Goal: Contribute content: Contribute content

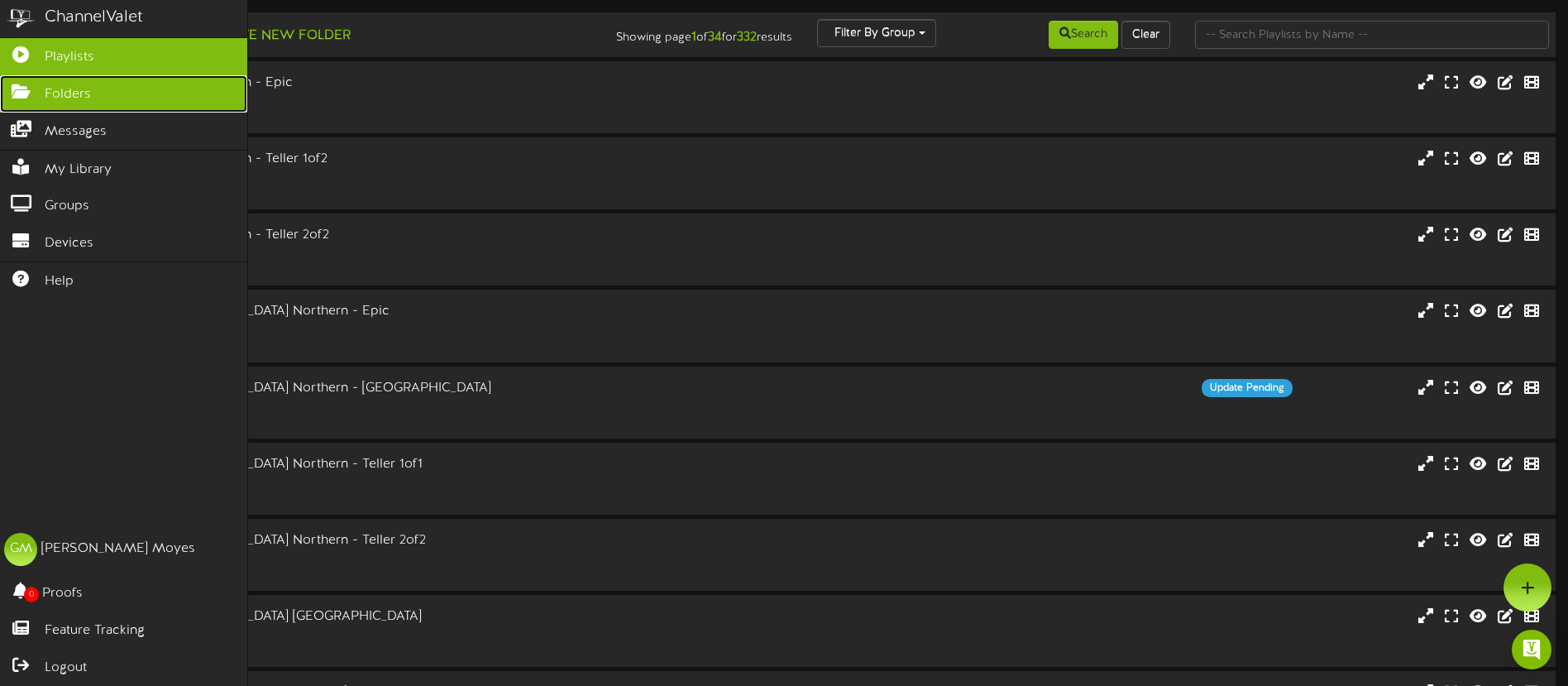
click at [84, 91] on span "Folders" at bounding box center [68, 95] width 46 height 19
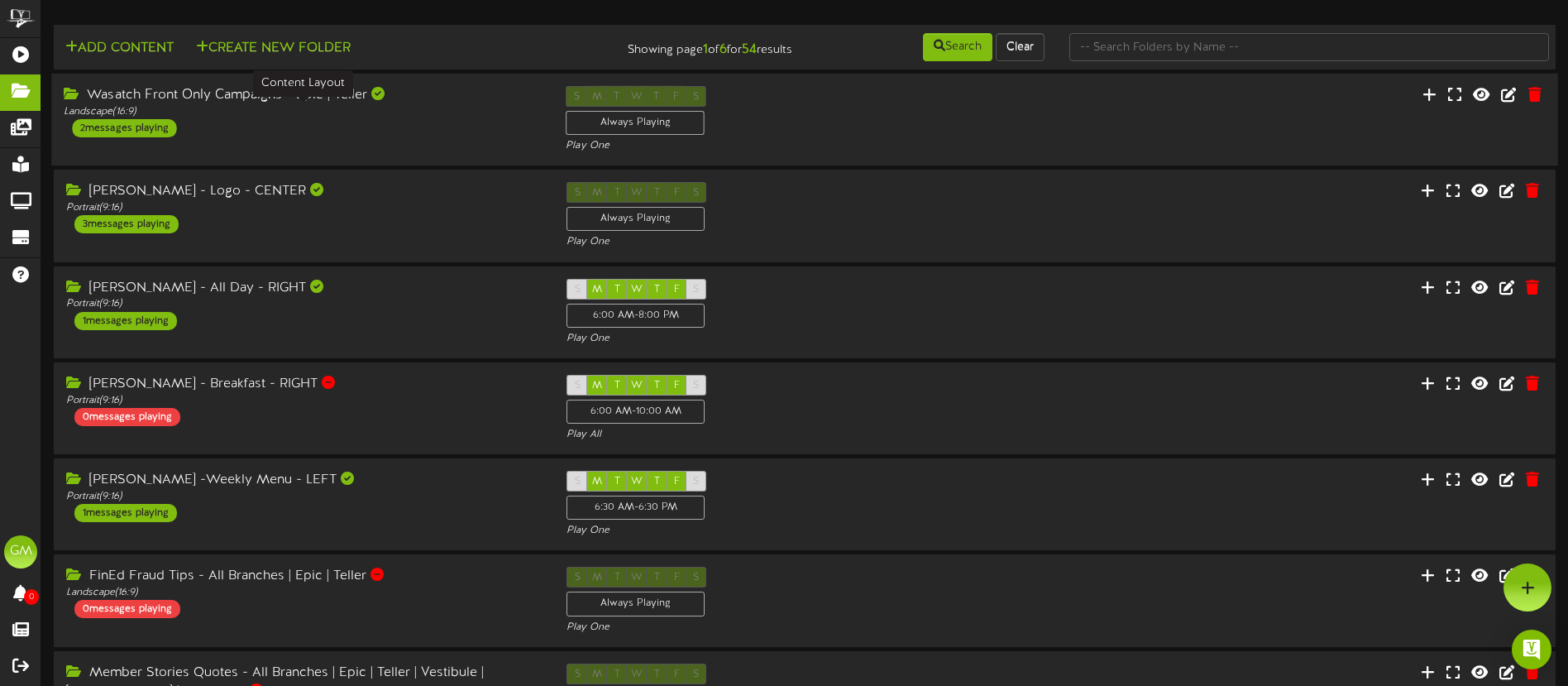
click at [455, 107] on div "Landscape ( 16:9 )" at bounding box center [302, 112] width 477 height 14
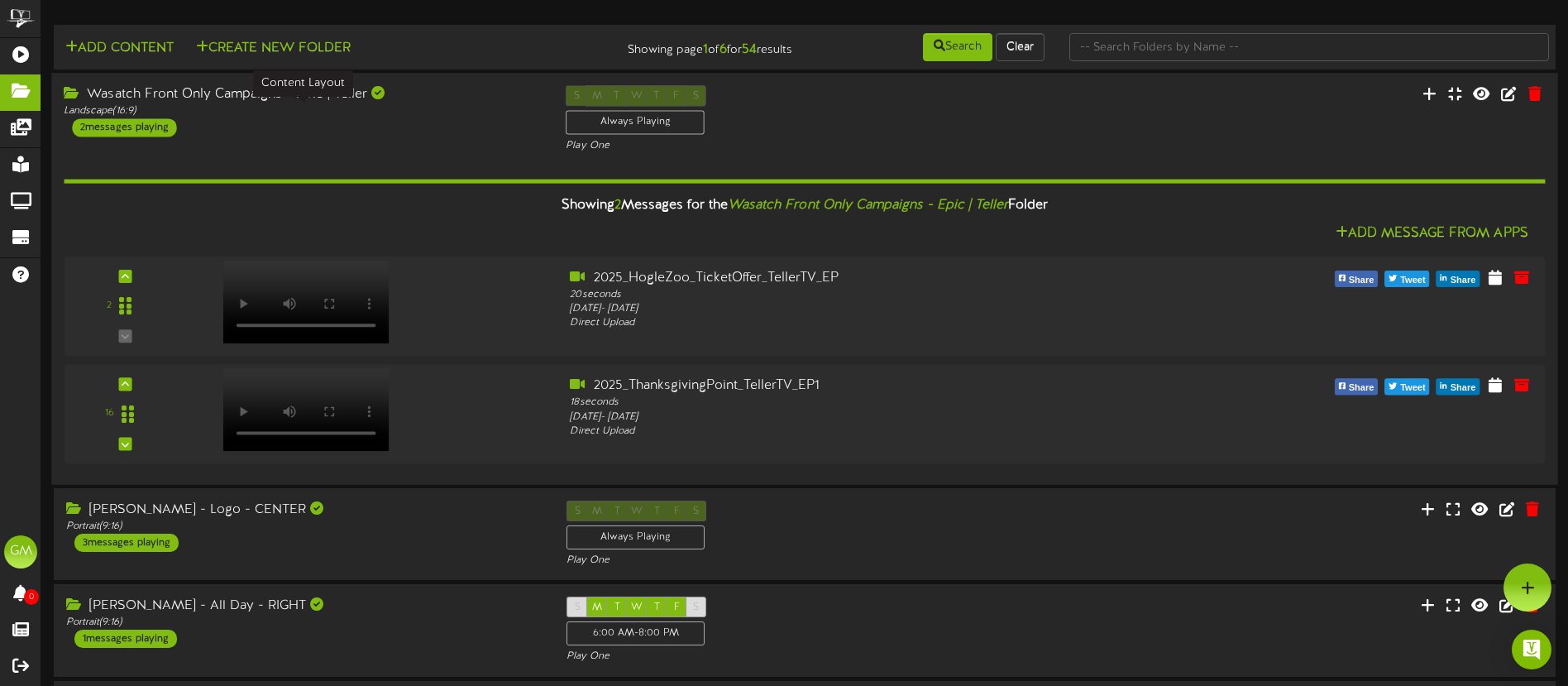
click at [455, 107] on div "Landscape ( 16:9 )" at bounding box center [302, 111] width 477 height 14
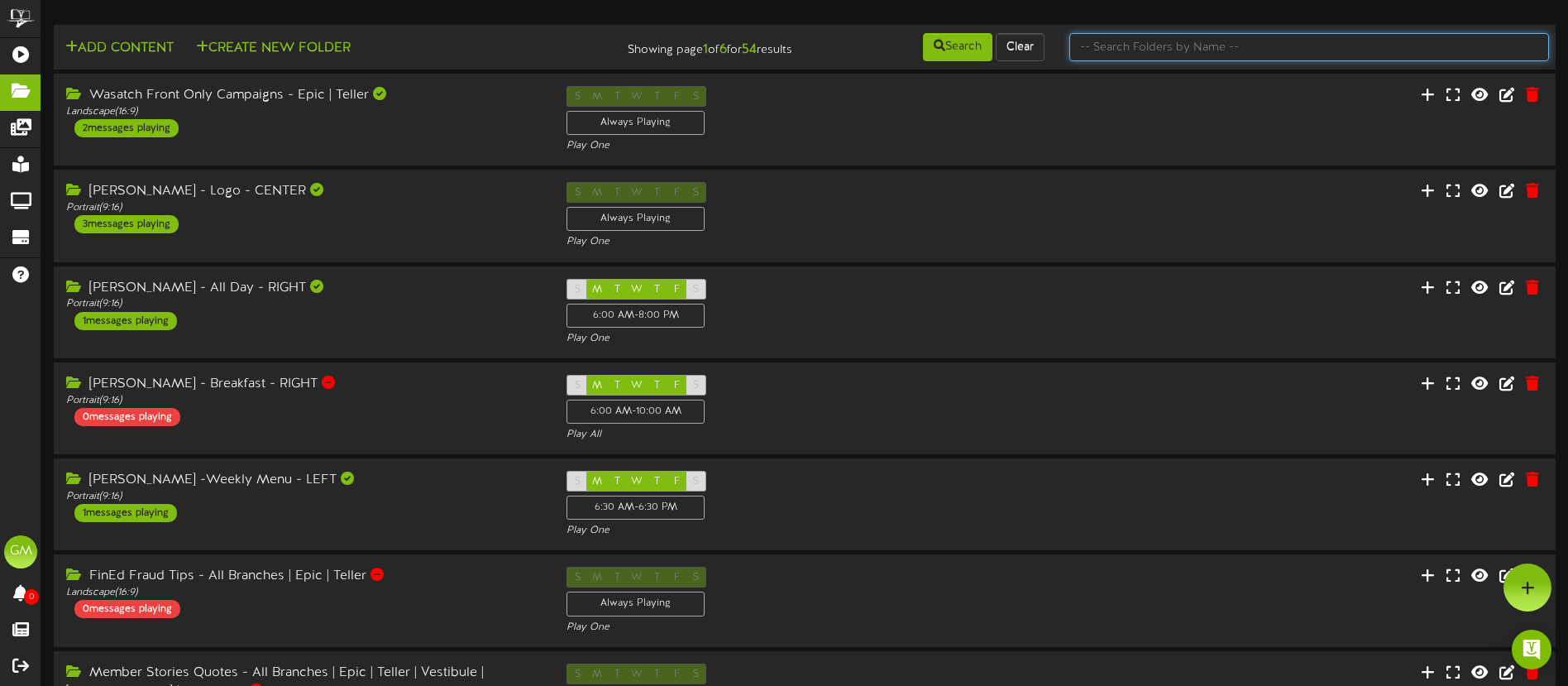
click at [1135, 47] on input "text" at bounding box center [1309, 47] width 480 height 28
type input "campaigns"
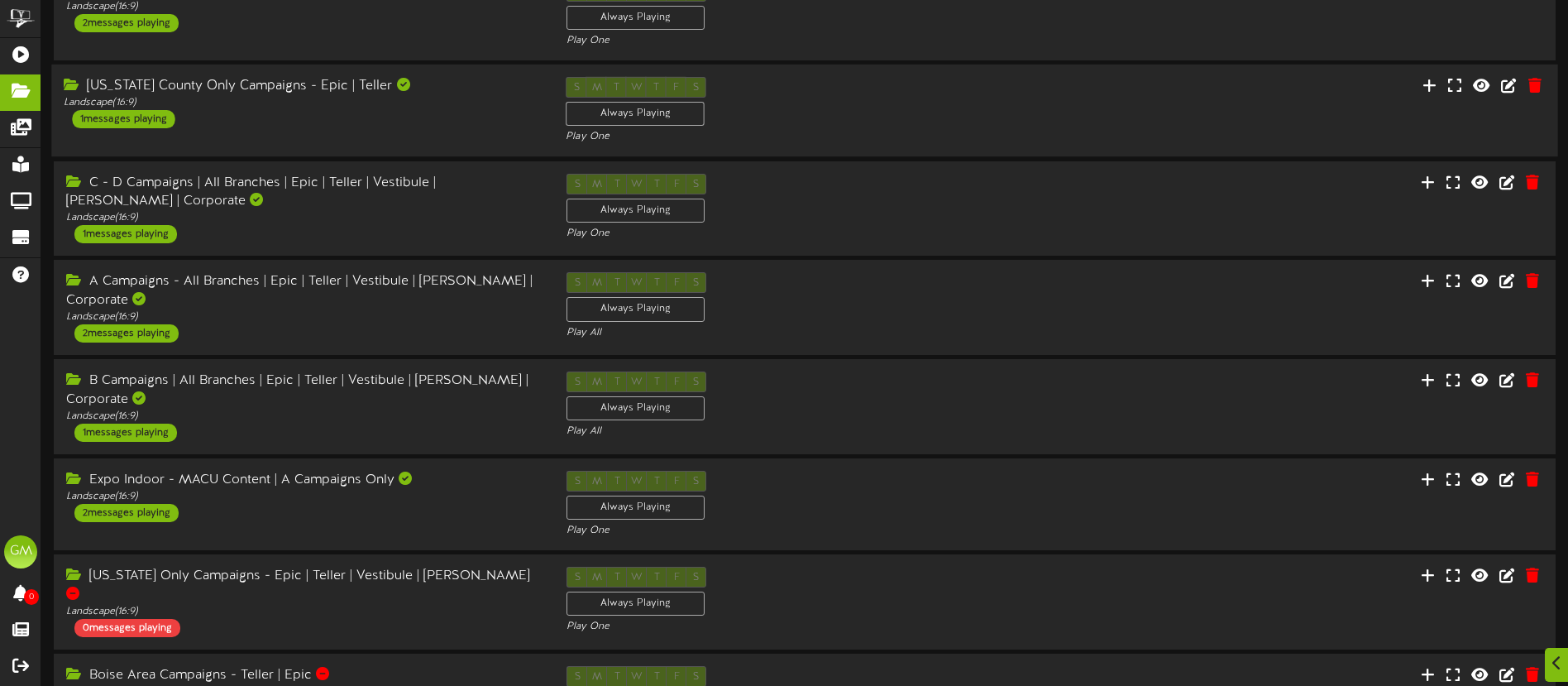
scroll to position [114, 0]
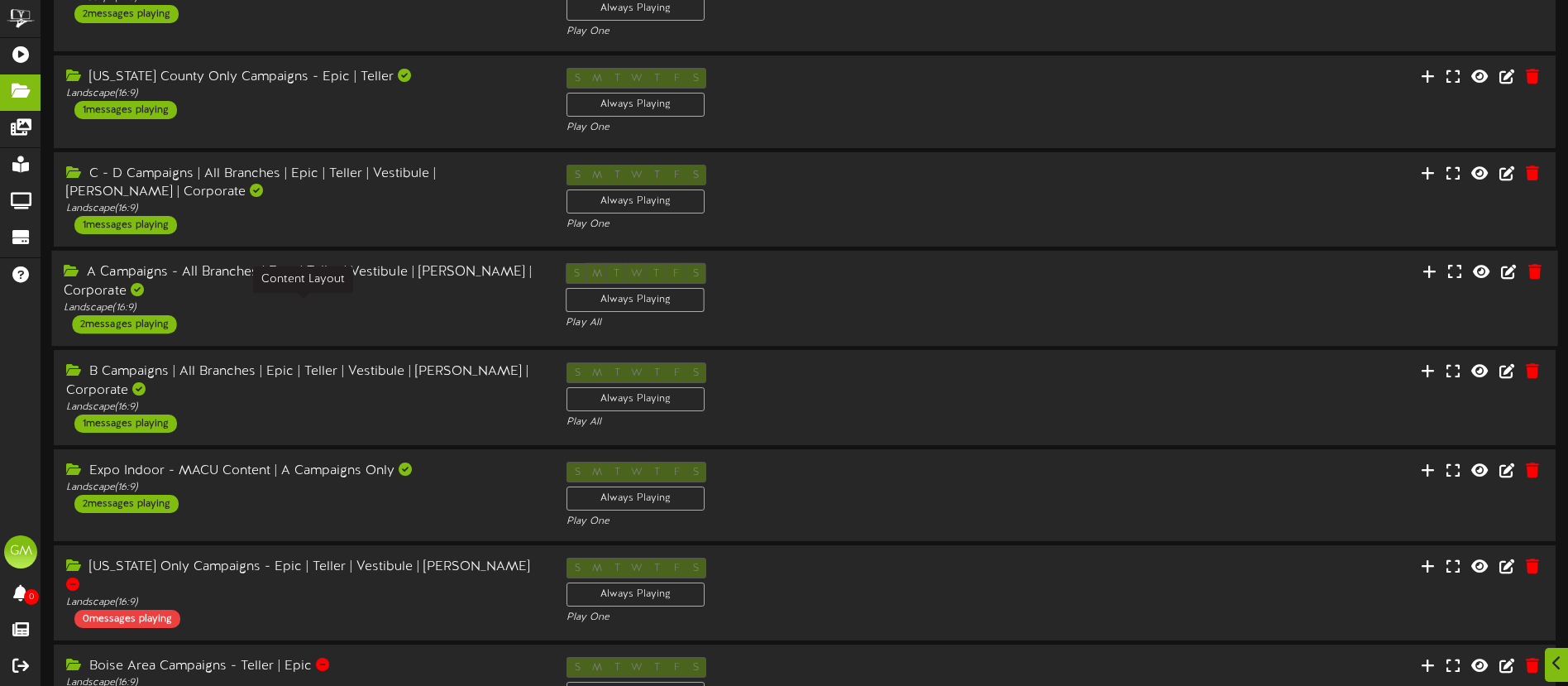
click at [385, 311] on div "Landscape ( 16:9 )" at bounding box center [302, 308] width 477 height 14
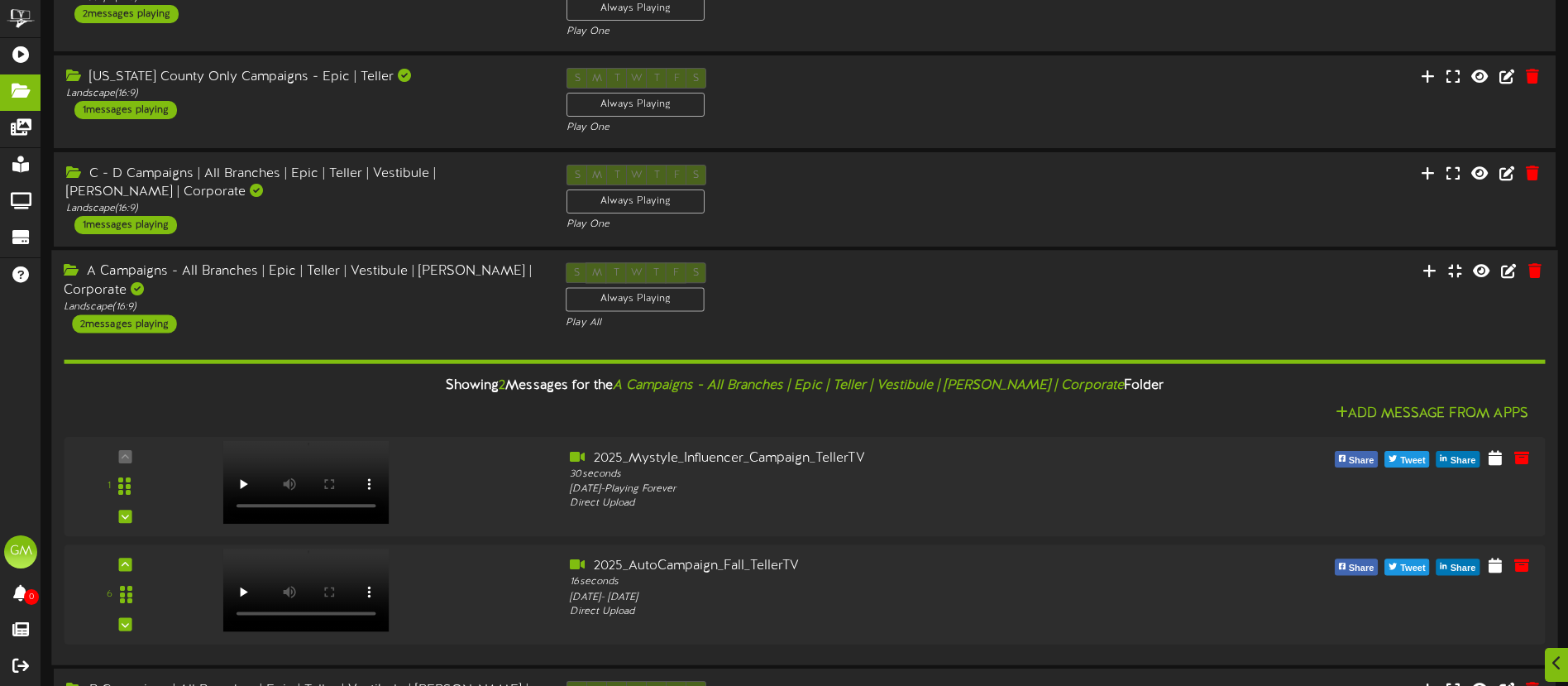
scroll to position [147, 0]
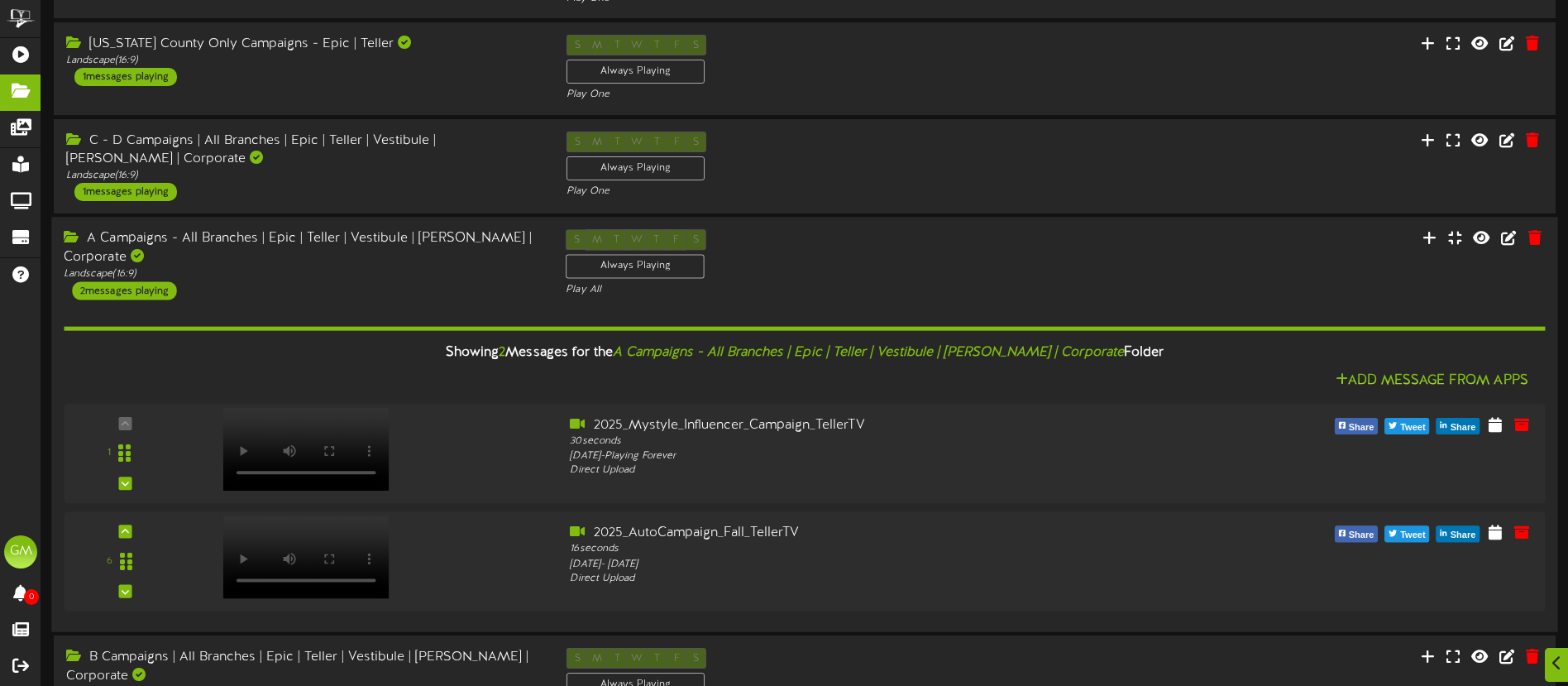
click at [378, 285] on div "A Campaigns - All Branches | Epic | Teller | Vestibule | [PERSON_NAME] | Corpor…" at bounding box center [302, 266] width 502 height 71
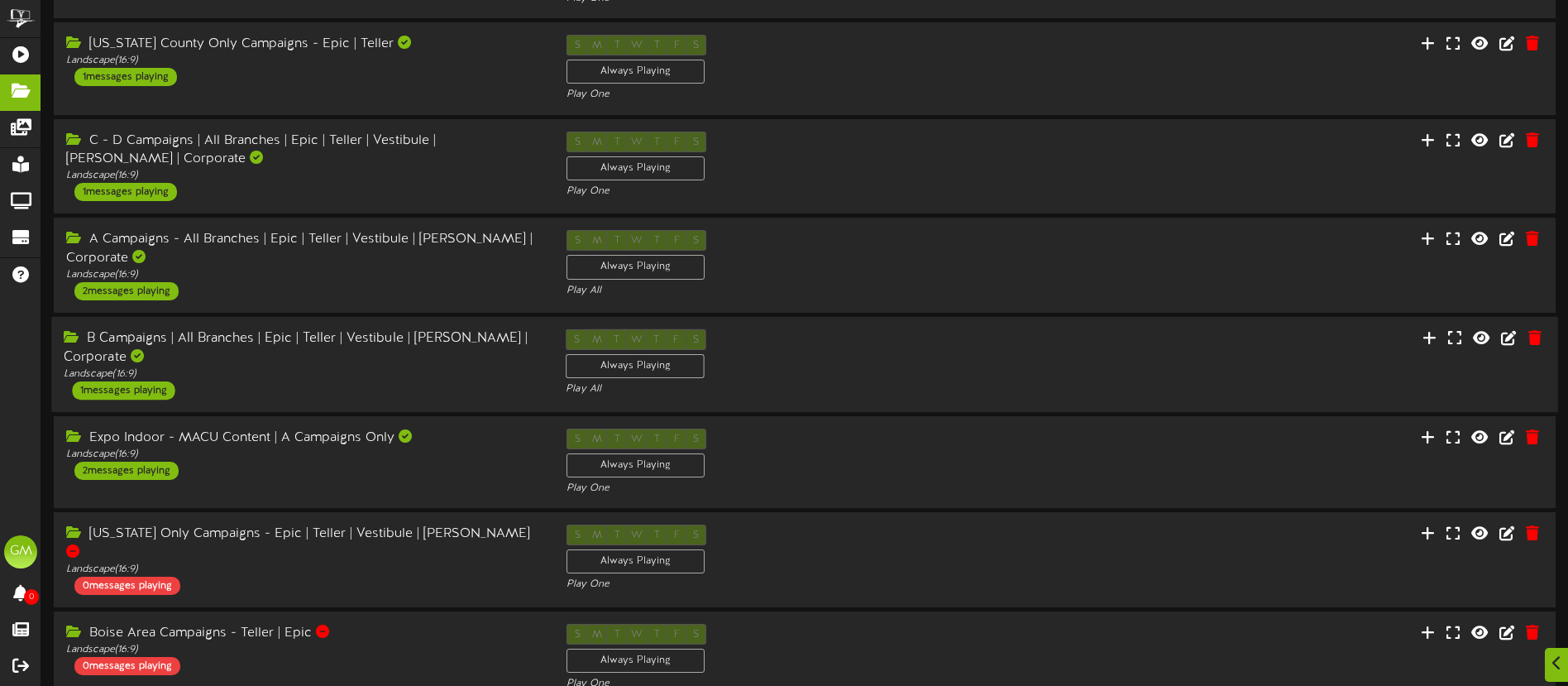
drag, startPoint x: 354, startPoint y: 380, endPoint x: 343, endPoint y: 369, distance: 15.6
click at [354, 379] on div "B Campaigns | All Branches | Epic | Teller | Vestibule | [PERSON_NAME] | Corpor…" at bounding box center [302, 365] width 502 height 71
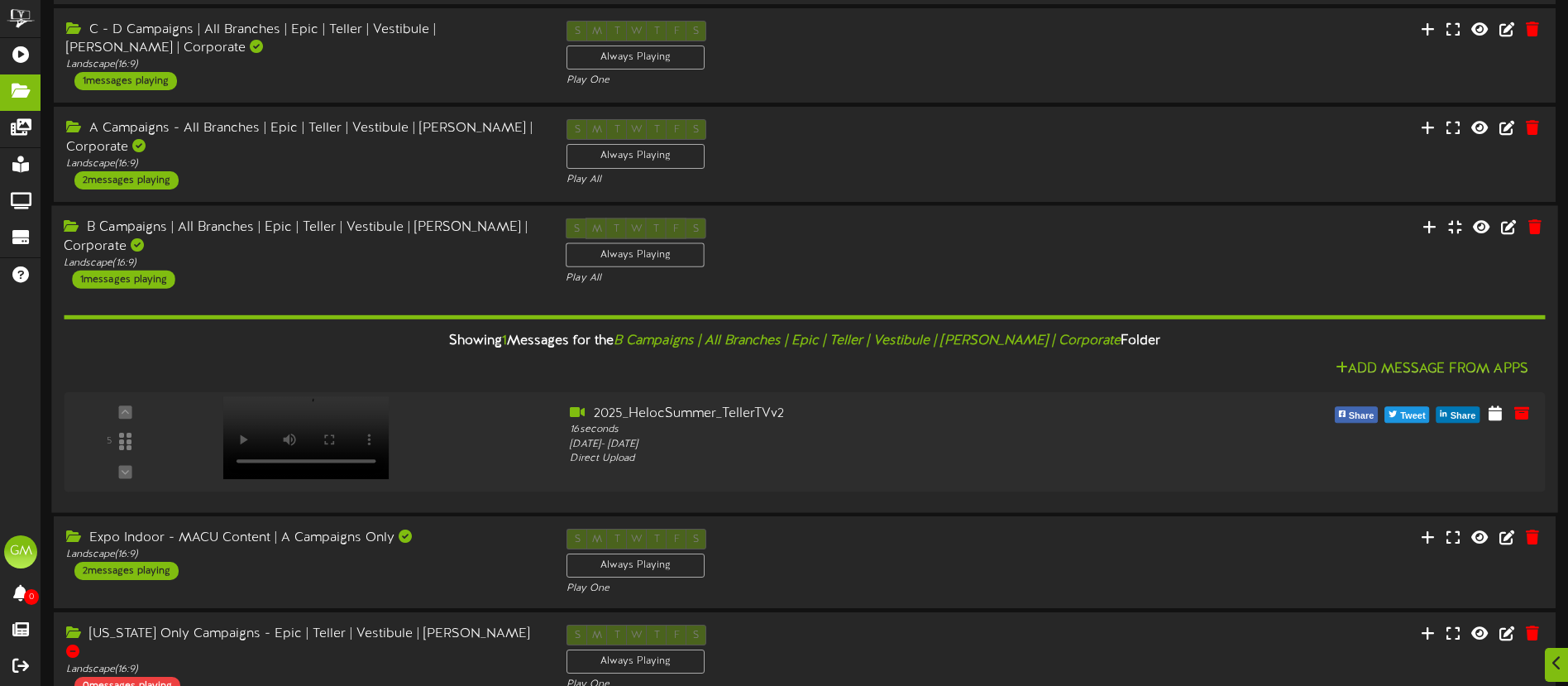
scroll to position [260, 0]
click at [836, 241] on div "S M T W T F S Always Playing Play All" at bounding box center [804, 250] width 502 height 68
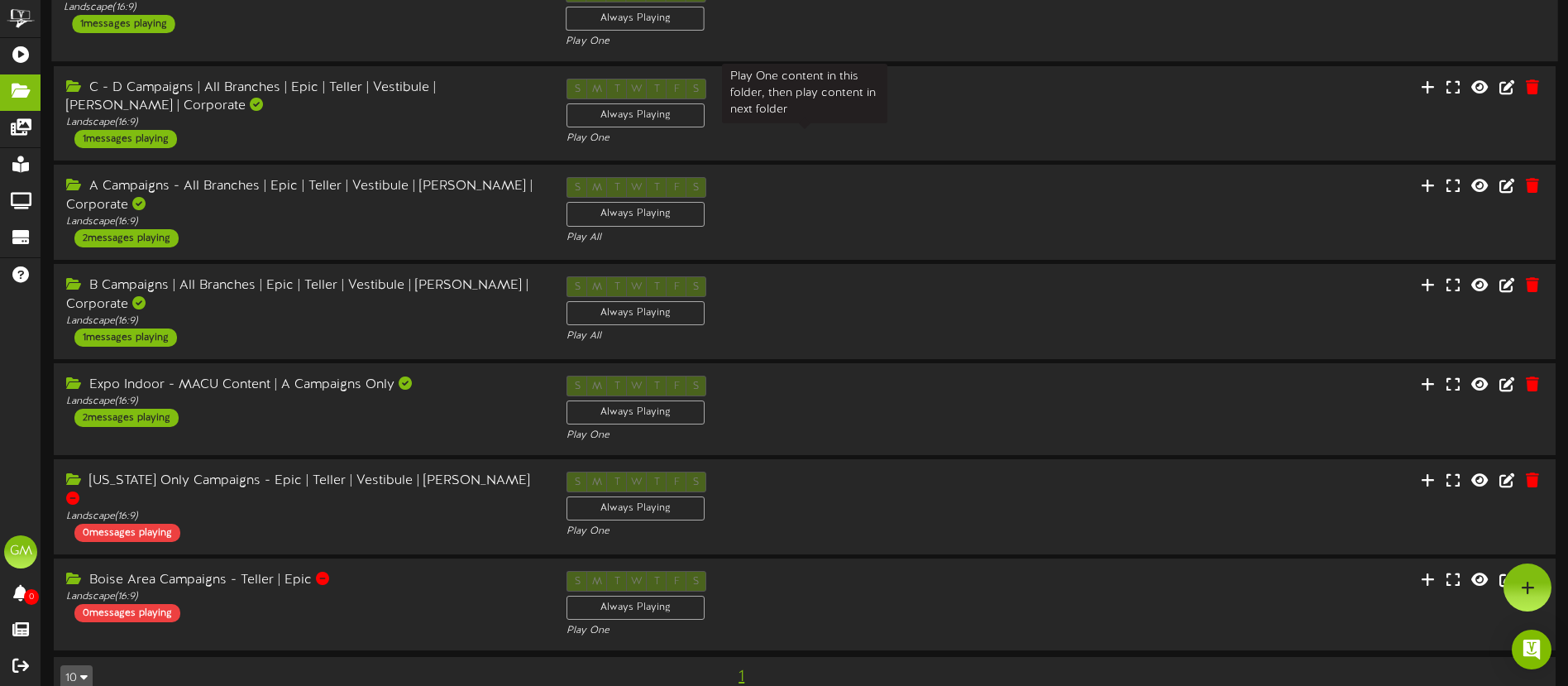
scroll to position [0, 0]
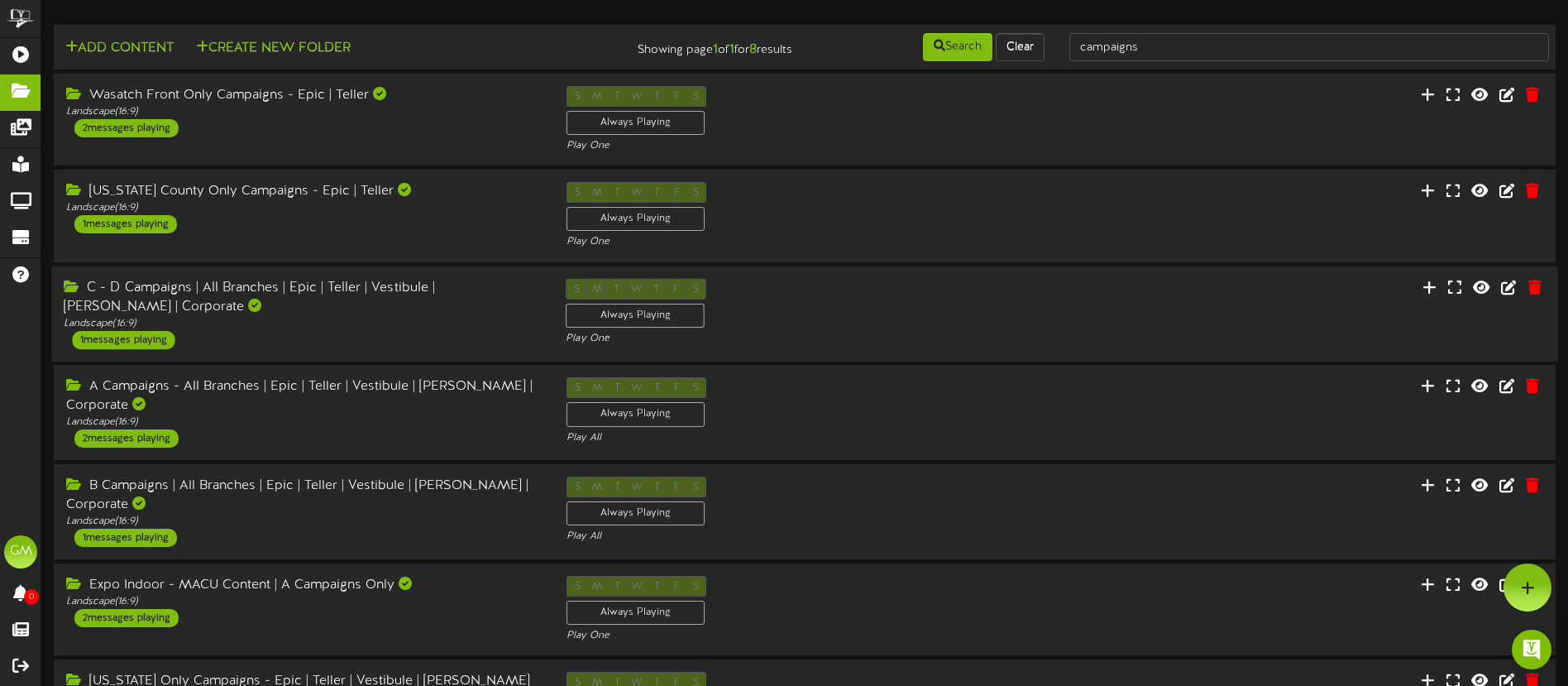
click at [352, 330] on div "C - D Campaigns | All Branches | Epic | Teller | Vestibule | [PERSON_NAME] | Co…" at bounding box center [302, 313] width 502 height 71
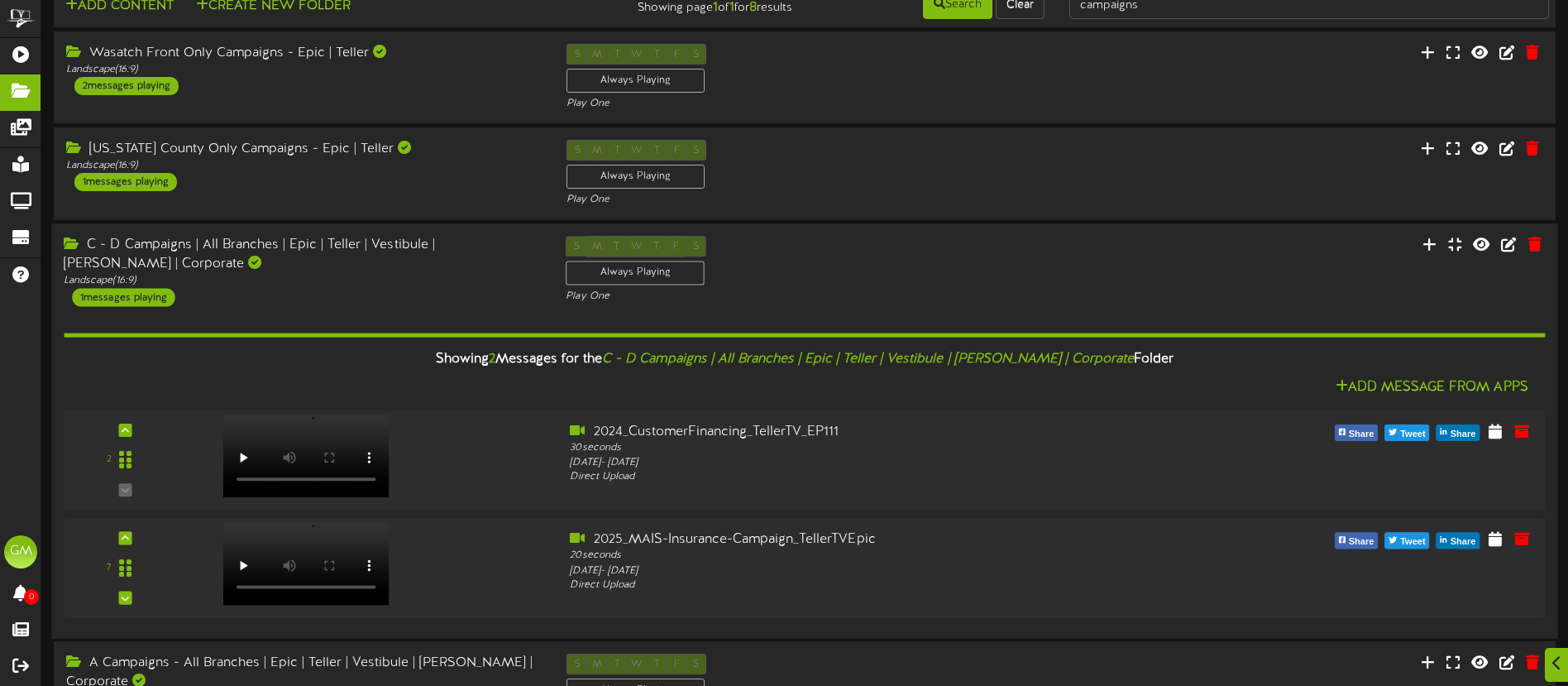
scroll to position [61, 0]
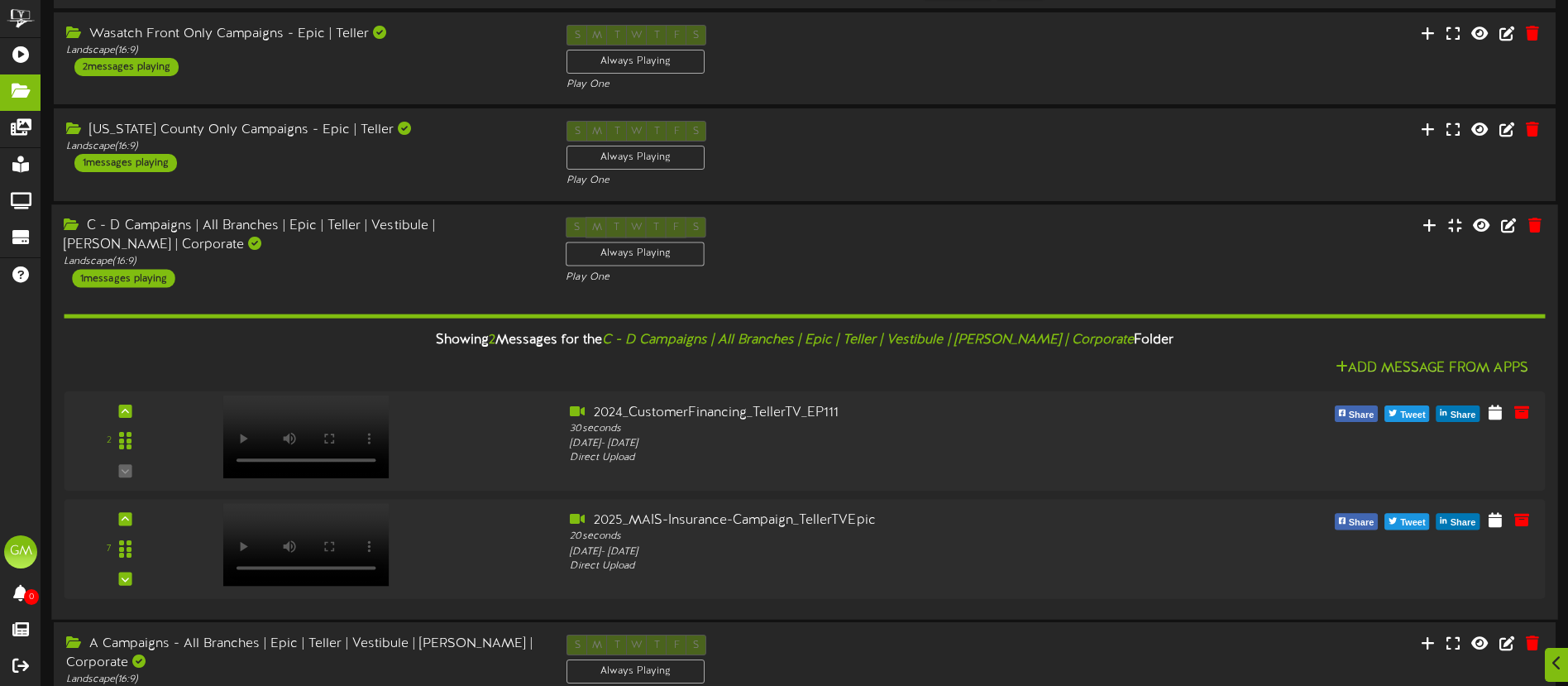
click at [409, 279] on div "C - D Campaigns | All Branches | Epic | Teller | Vestibule | [PERSON_NAME] | Co…" at bounding box center [302, 252] width 502 height 71
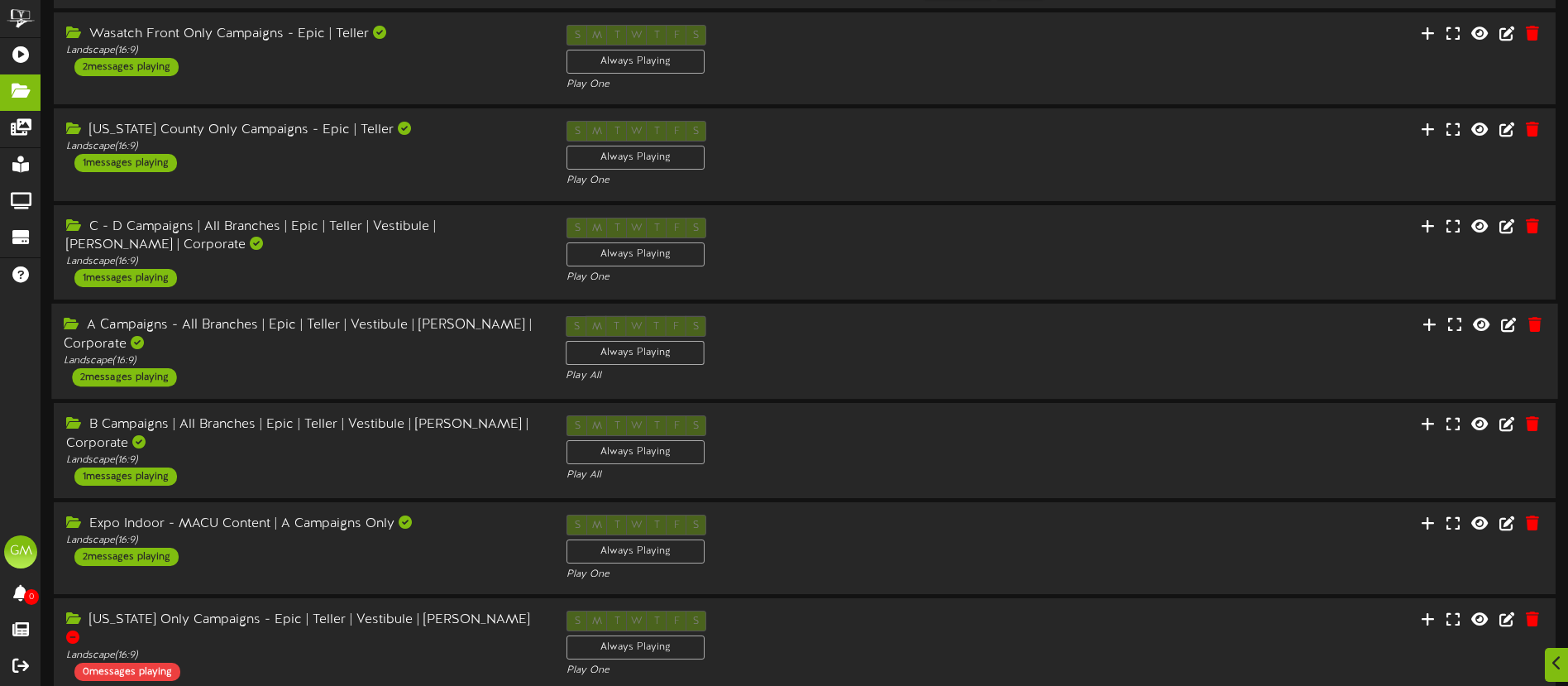
click at [406, 373] on div "A Campaigns - All Branches | Epic | Teller | Vestibule | [PERSON_NAME] | Corpor…" at bounding box center [302, 352] width 502 height 71
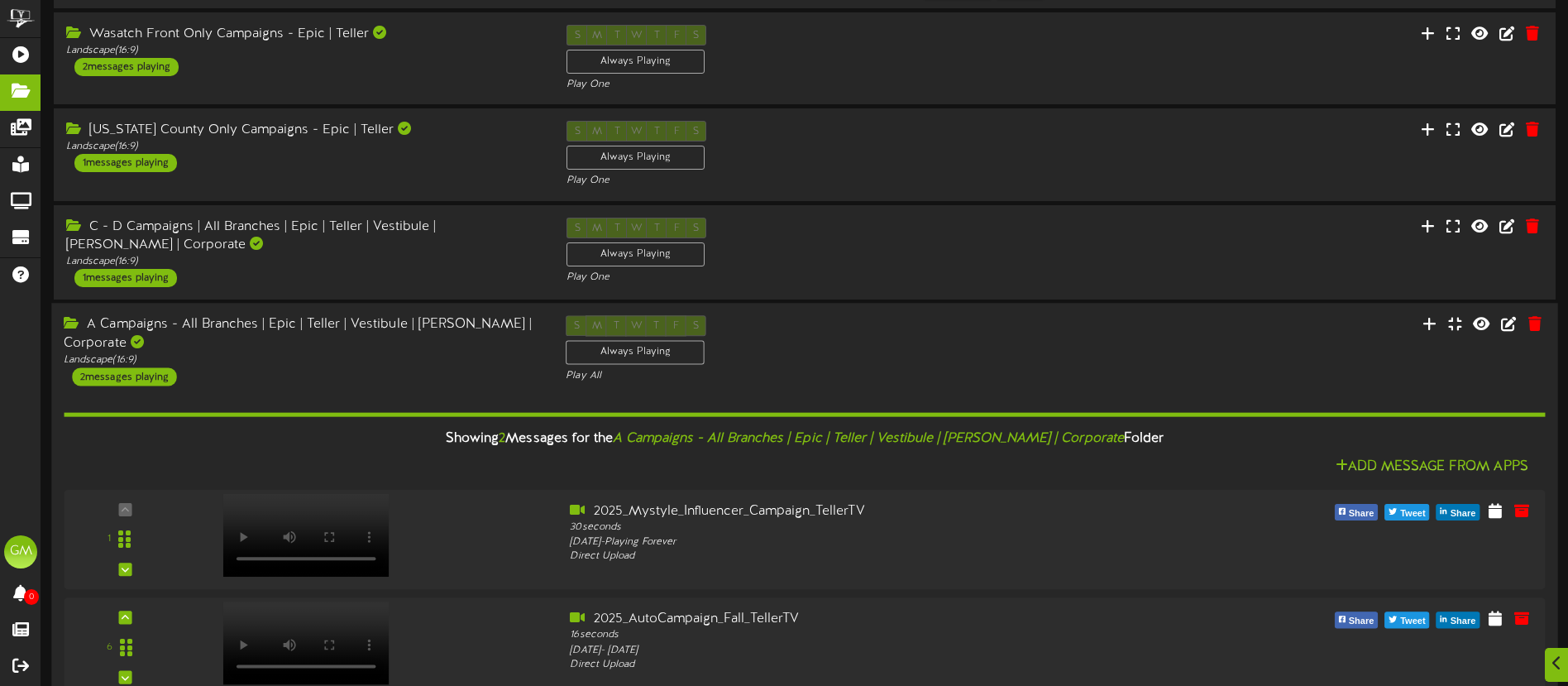
click at [407, 371] on div "A Campaigns - All Branches | Epic | Teller | Vestibule | [PERSON_NAME] | Corpor…" at bounding box center [302, 352] width 502 height 71
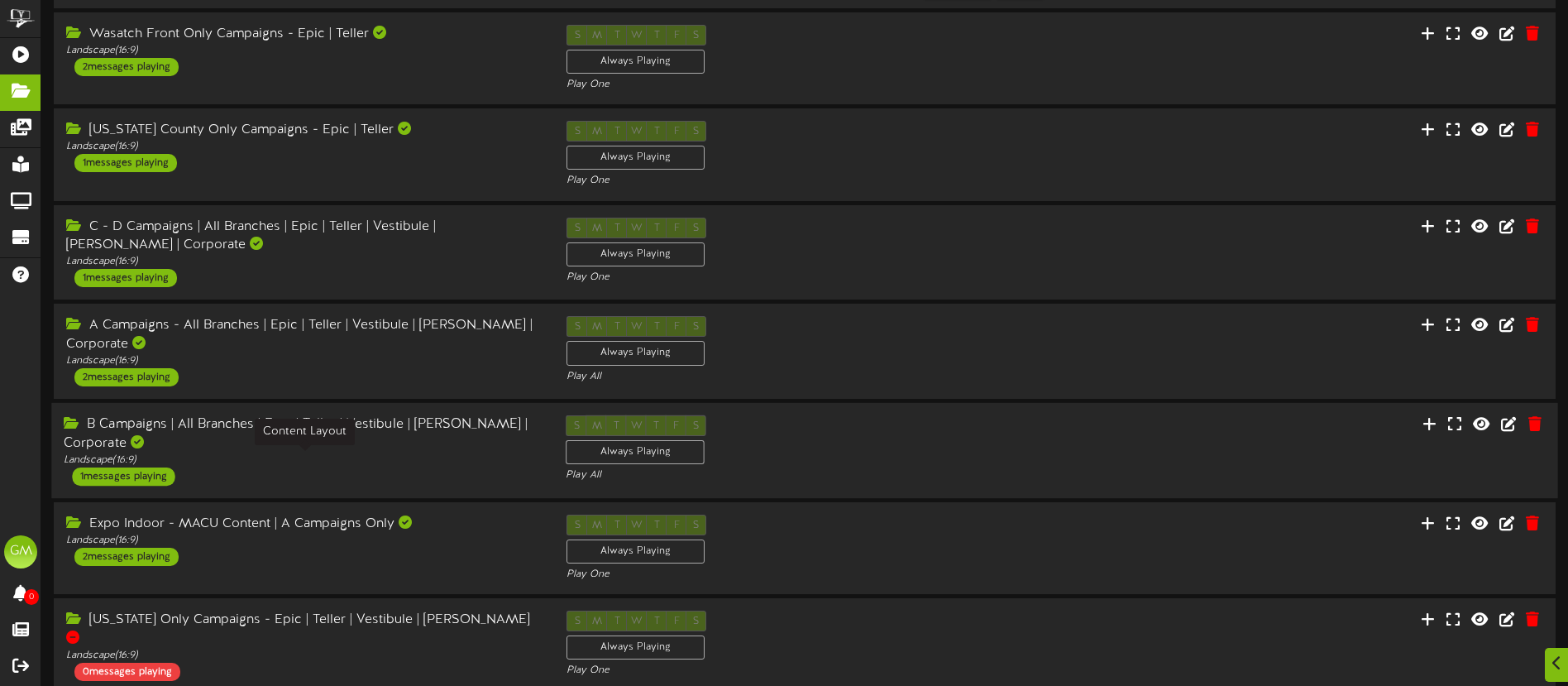
drag, startPoint x: 418, startPoint y: 477, endPoint x: 412, endPoint y: 471, distance: 8.5
click at [412, 471] on div "B Campaigns | All Branches | Epic | Teller | Vestibule | [PERSON_NAME] | Corpor…" at bounding box center [302, 451] width 502 height 71
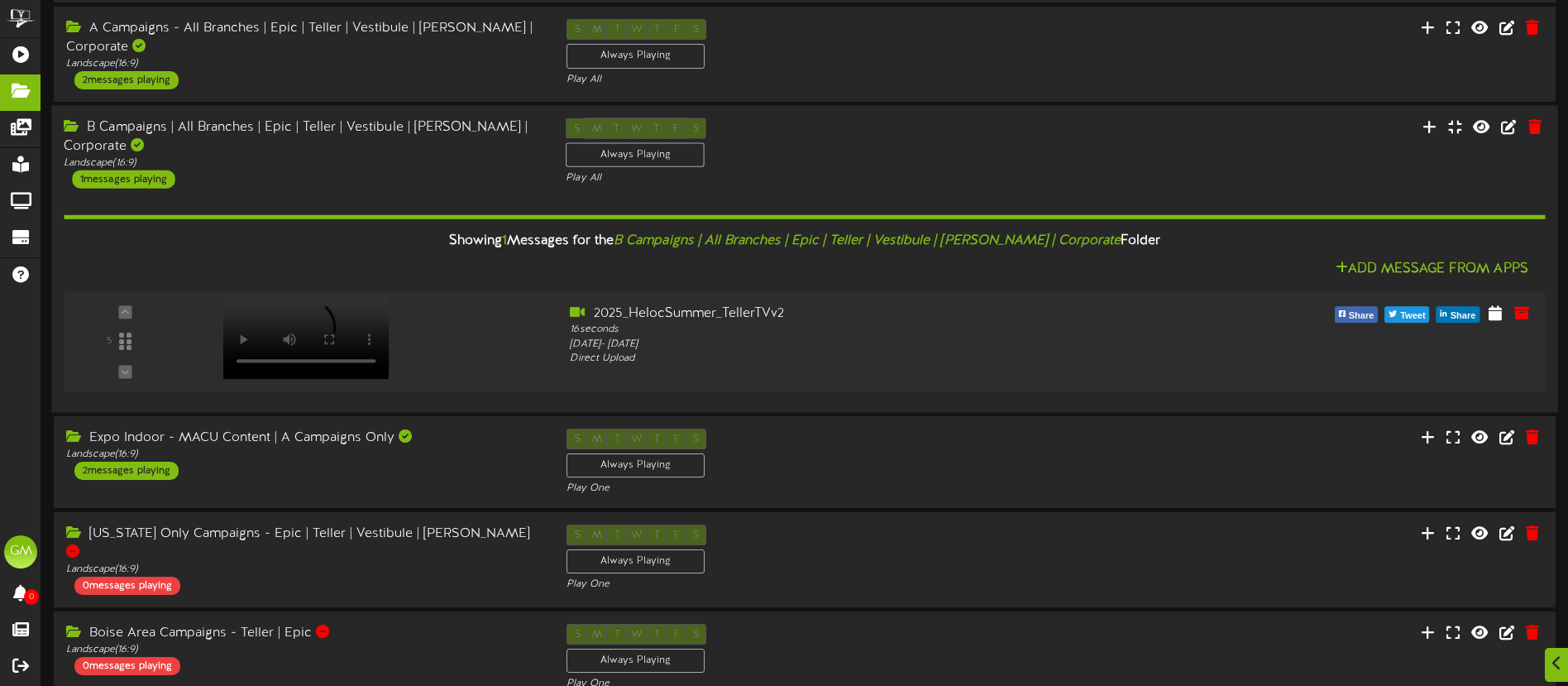
scroll to position [363, 0]
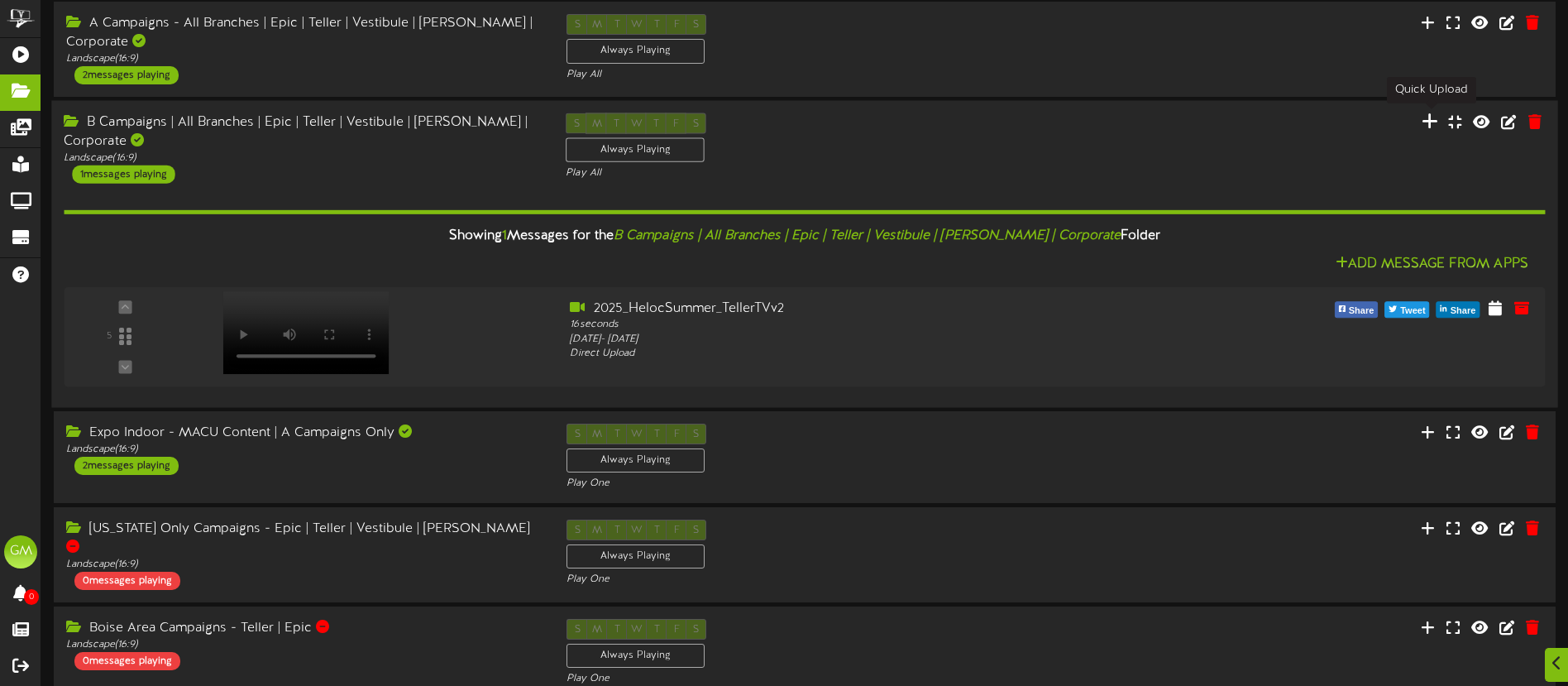
click at [1431, 126] on icon at bounding box center [1428, 120] width 16 height 18
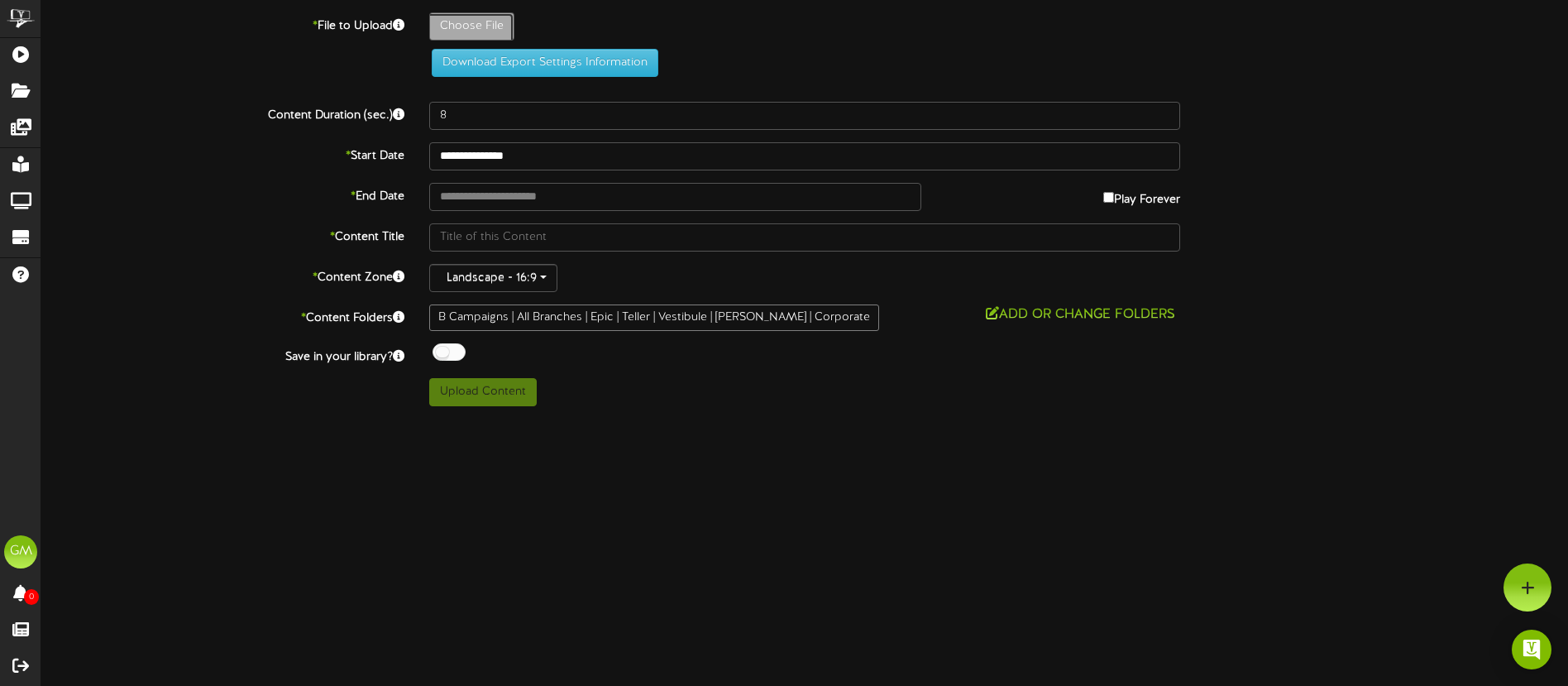
type input "**********"
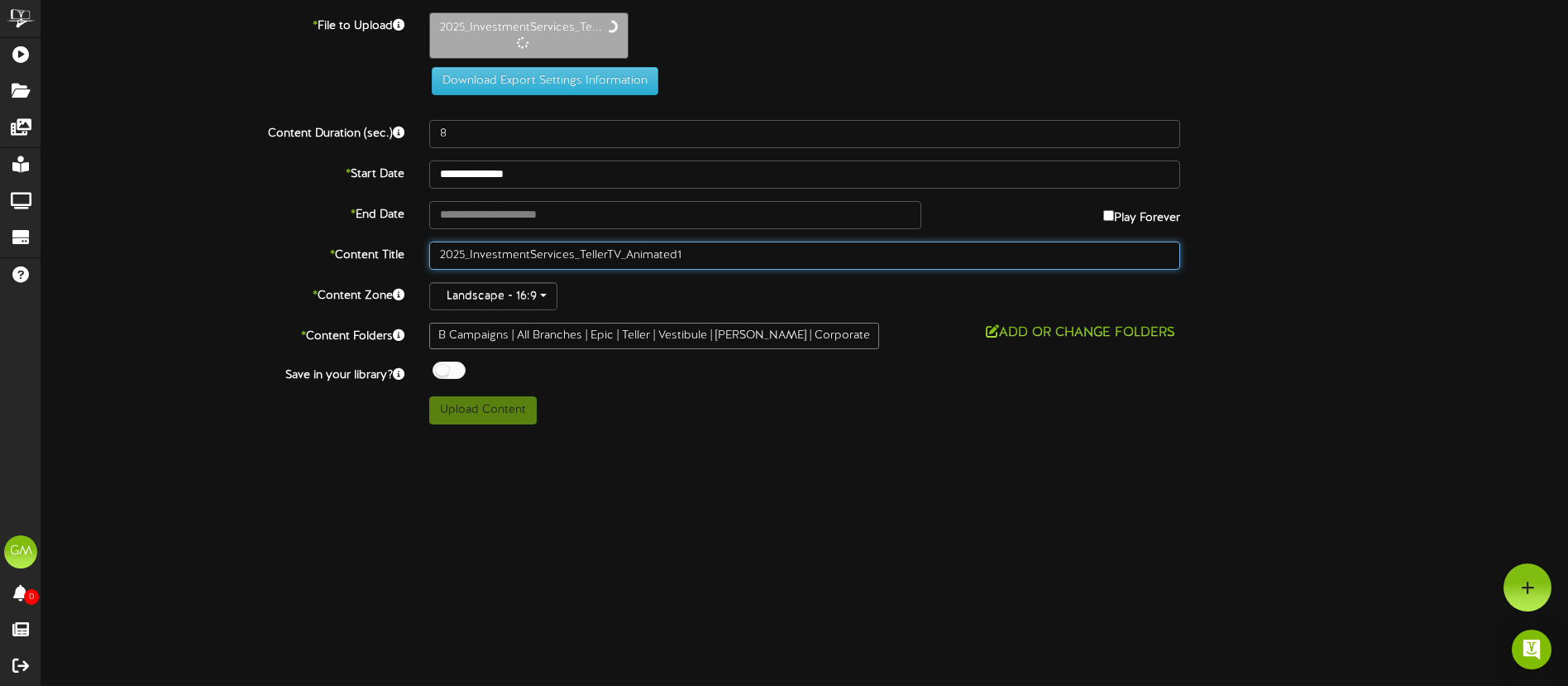
drag, startPoint x: 741, startPoint y: 256, endPoint x: 625, endPoint y: 260, distance: 116.1
click at [625, 260] on input "2025_InvestmentServices_TellerTV_Animated1" at bounding box center [805, 255] width 751 height 28
type input "2025_InvestmentServices_TellerTV"
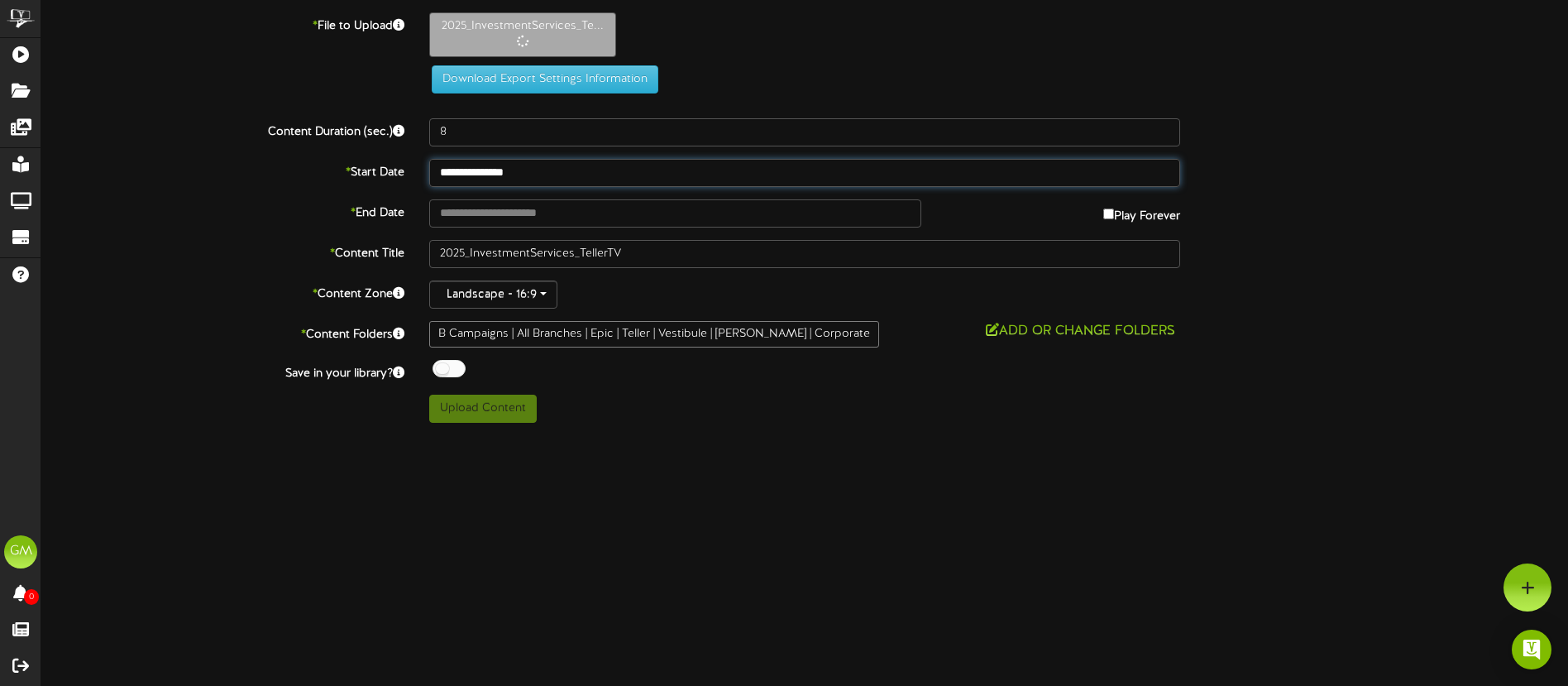
click at [544, 175] on input "**********" at bounding box center [805, 172] width 751 height 28
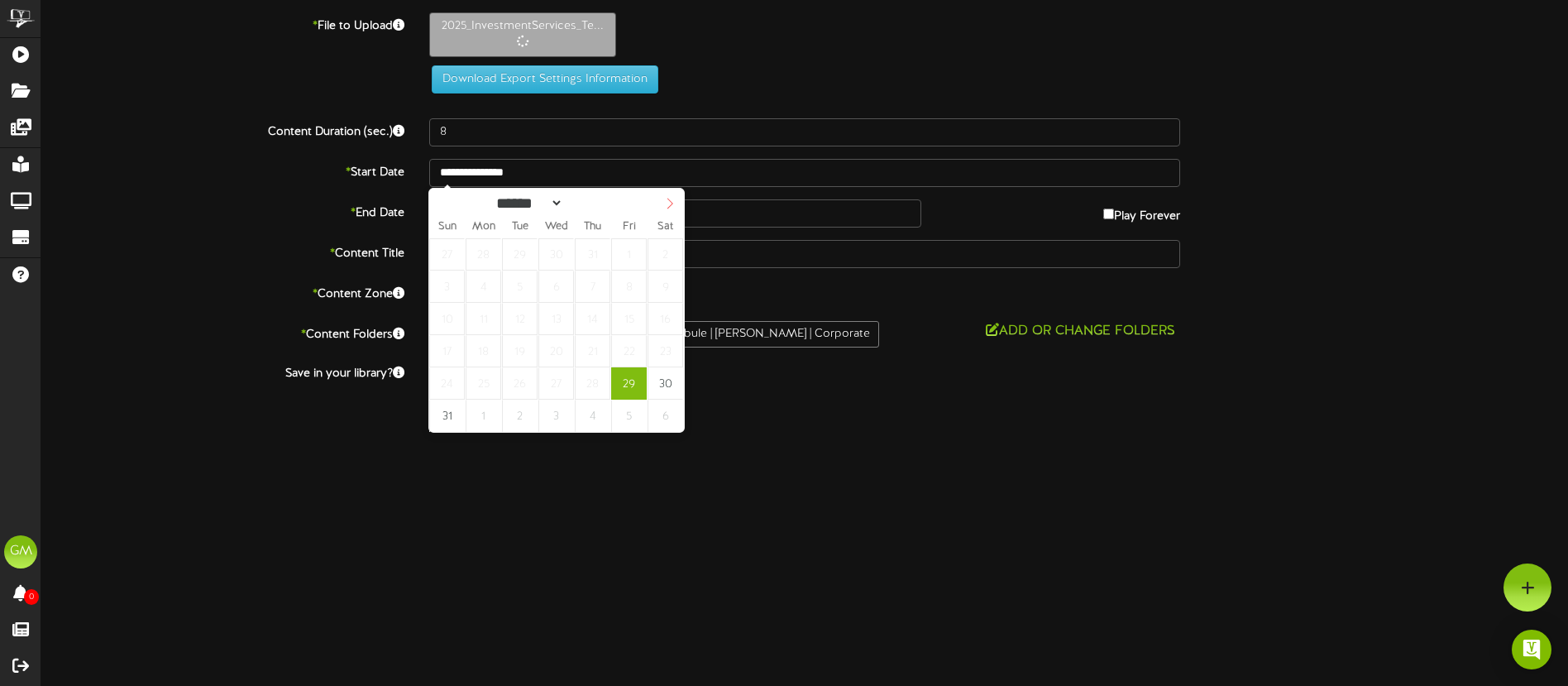
select select "*"
click at [666, 200] on icon at bounding box center [670, 204] width 11 height 11
select select "*"
type input "**********"
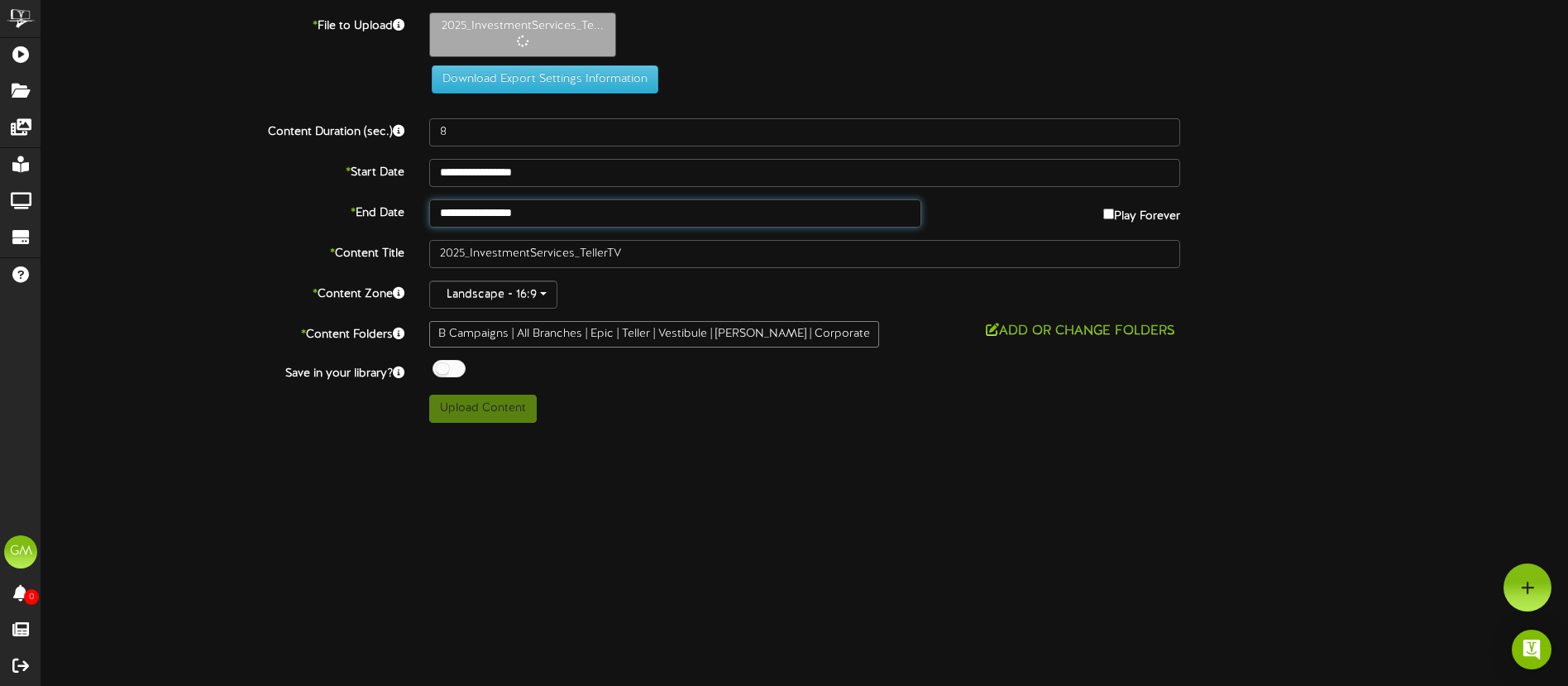
click at [615, 212] on input "**********" at bounding box center [675, 213] width 492 height 28
select select "*"
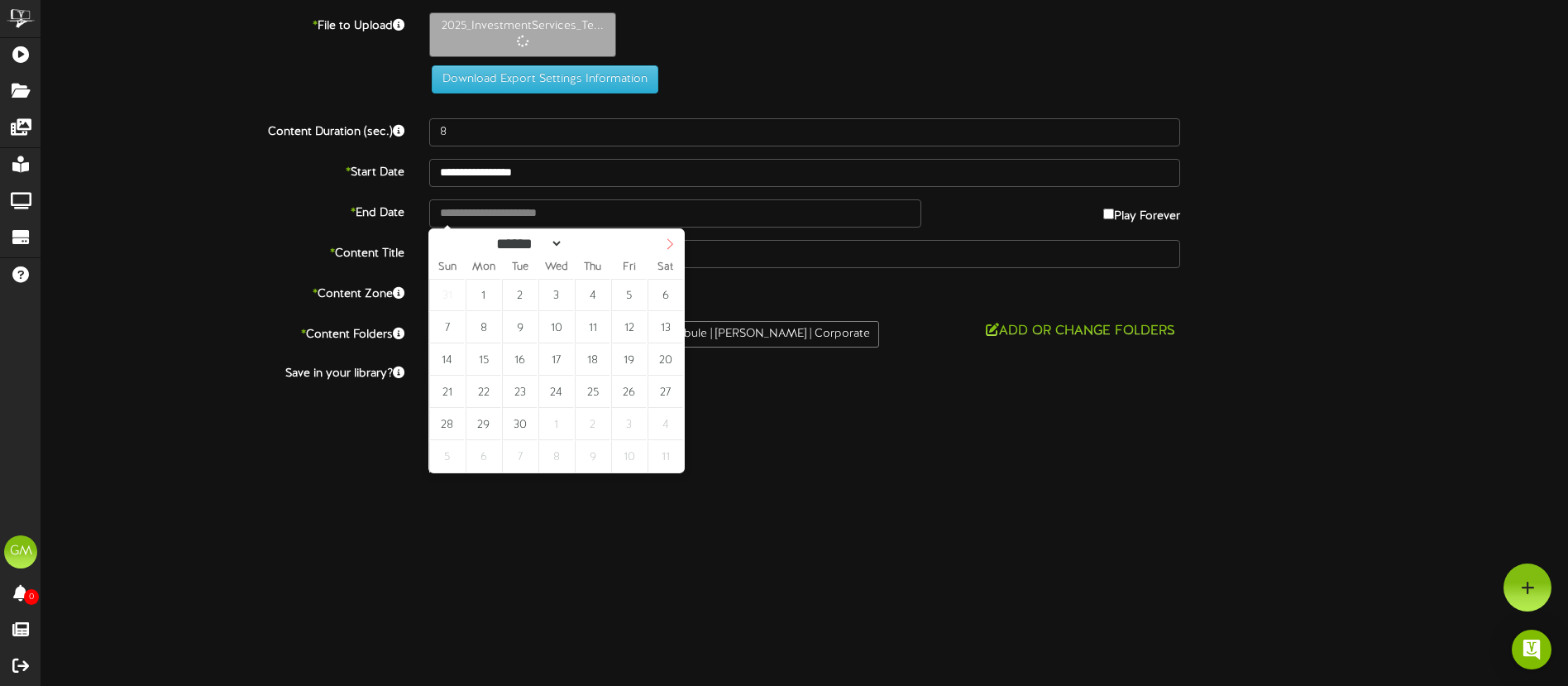
click at [674, 246] on icon at bounding box center [670, 244] width 11 height 11
select select "*"
click at [670, 246] on icon at bounding box center [670, 244] width 11 height 11
type input "**********"
drag, startPoint x: 671, startPoint y: 325, endPoint x: 694, endPoint y: 354, distance: 37.0
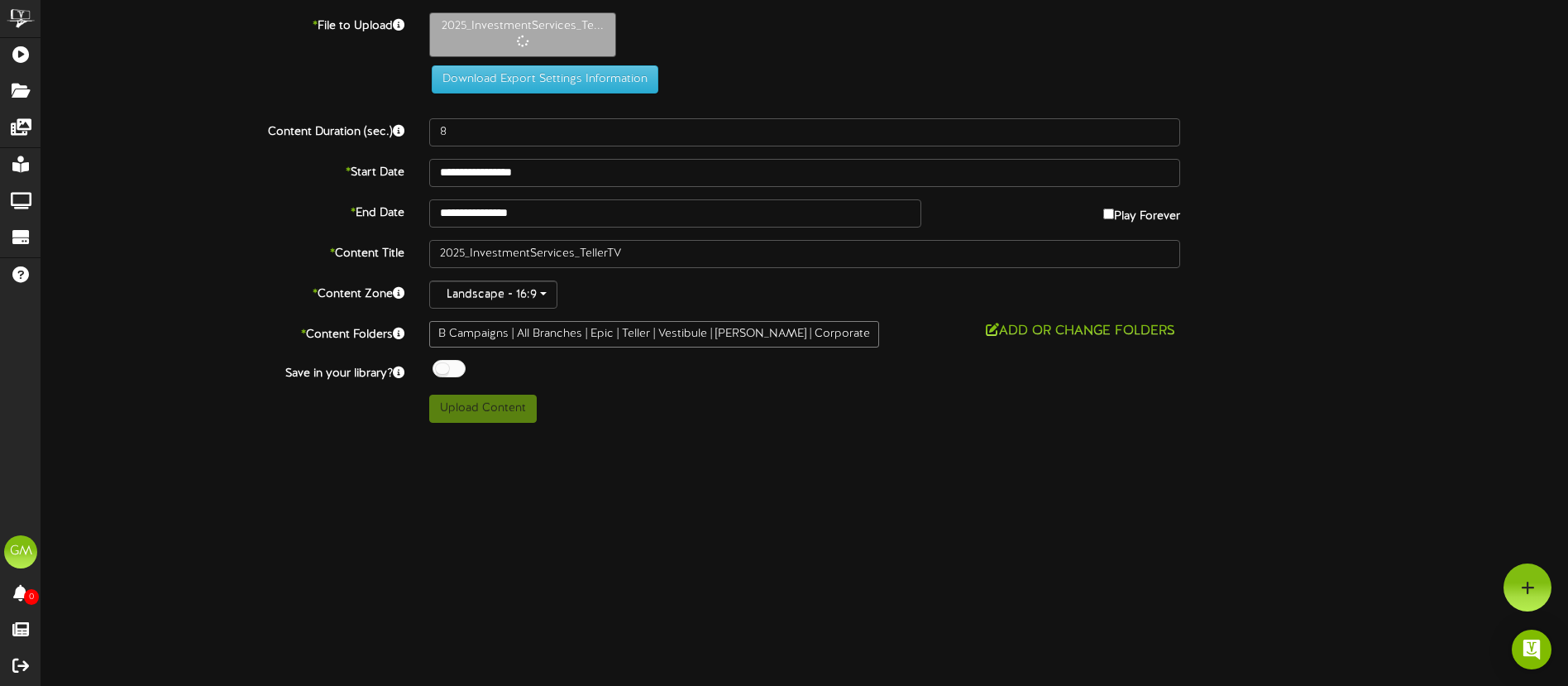
drag, startPoint x: 776, startPoint y: 472, endPoint x: 765, endPoint y: 465, distance: 13.0
click at [775, 435] on html "ChannelValet Playlists Folders Messages My Library Groups Devices Help [PERSON_…" at bounding box center [784, 217] width 1568 height 435
